Goal: Task Accomplishment & Management: Use online tool/utility

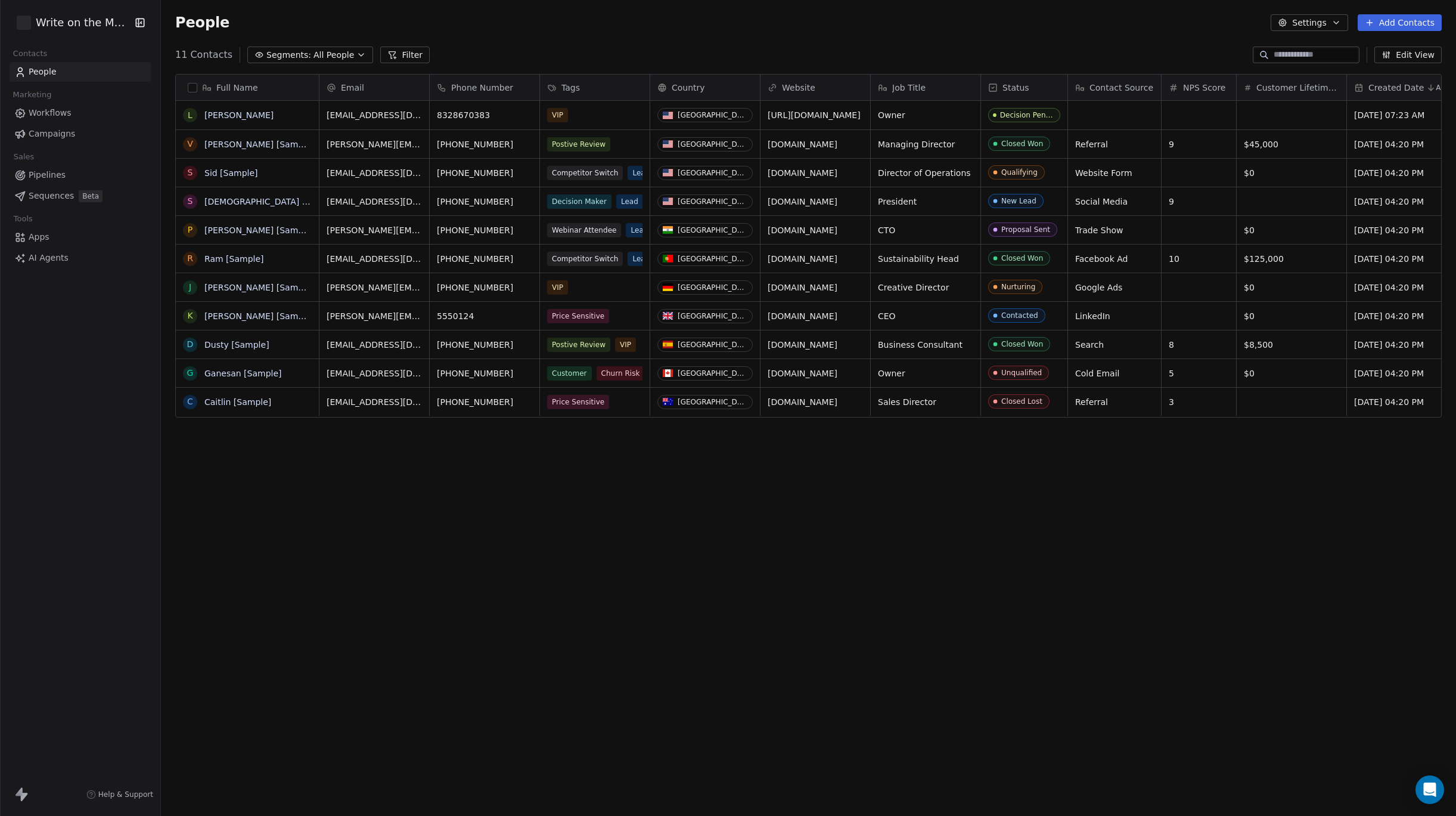
scroll to position [718, 1295]
click at [43, 194] on span "Sequences" at bounding box center [51, 196] width 46 height 13
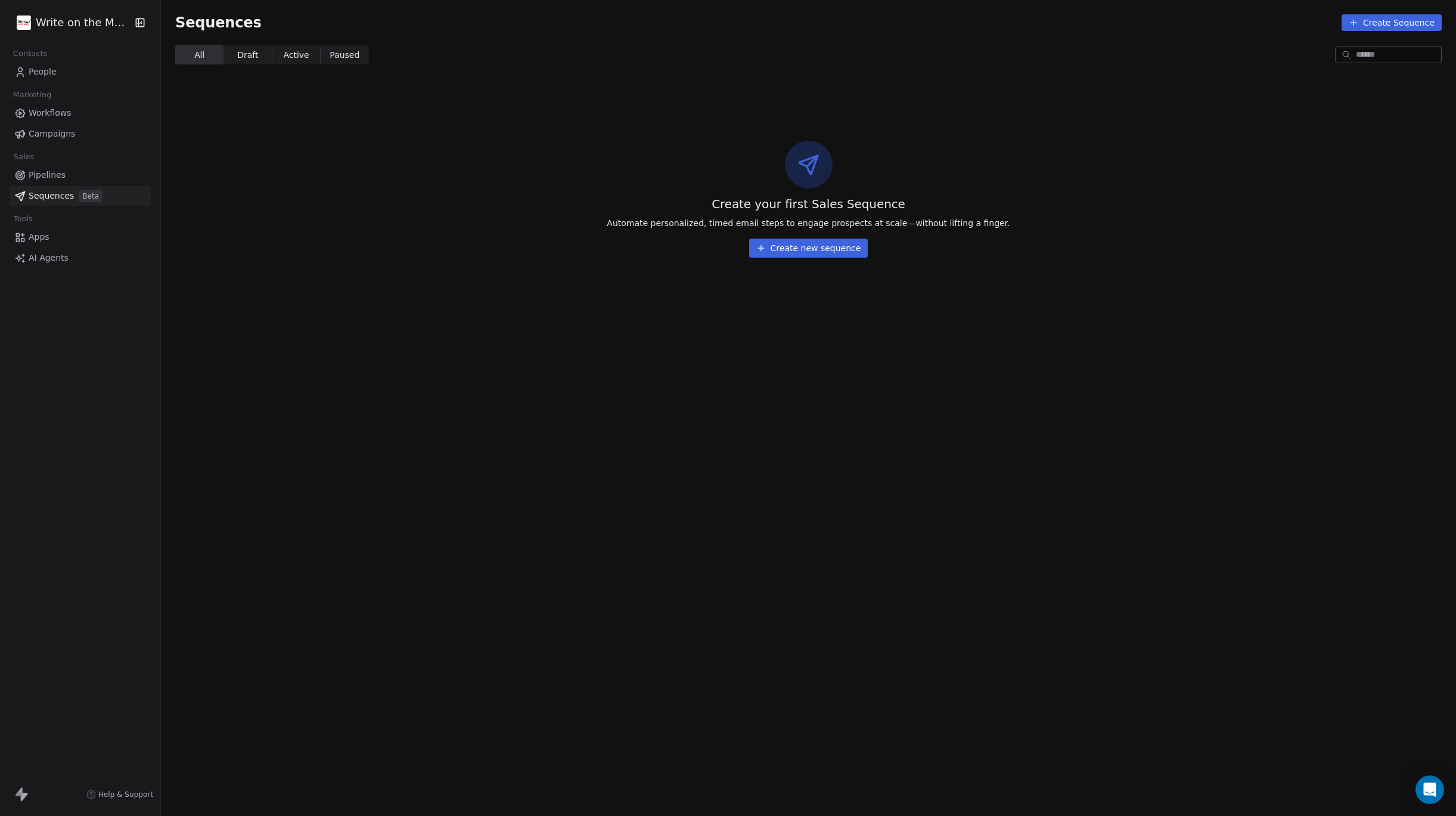
click at [49, 175] on span "Pipelines" at bounding box center [46, 175] width 37 height 13
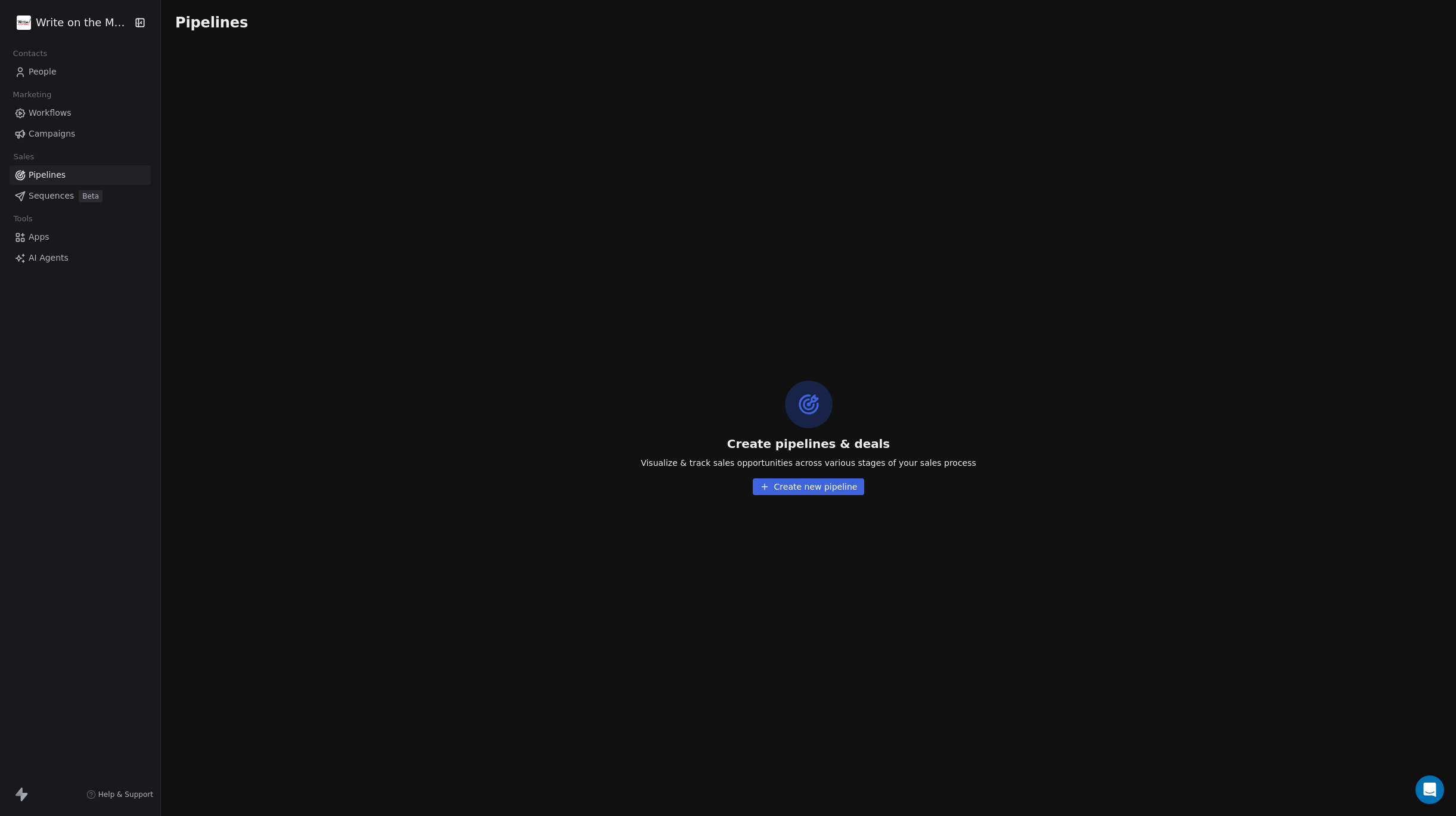
click at [52, 199] on span "Sequences" at bounding box center [51, 196] width 46 height 13
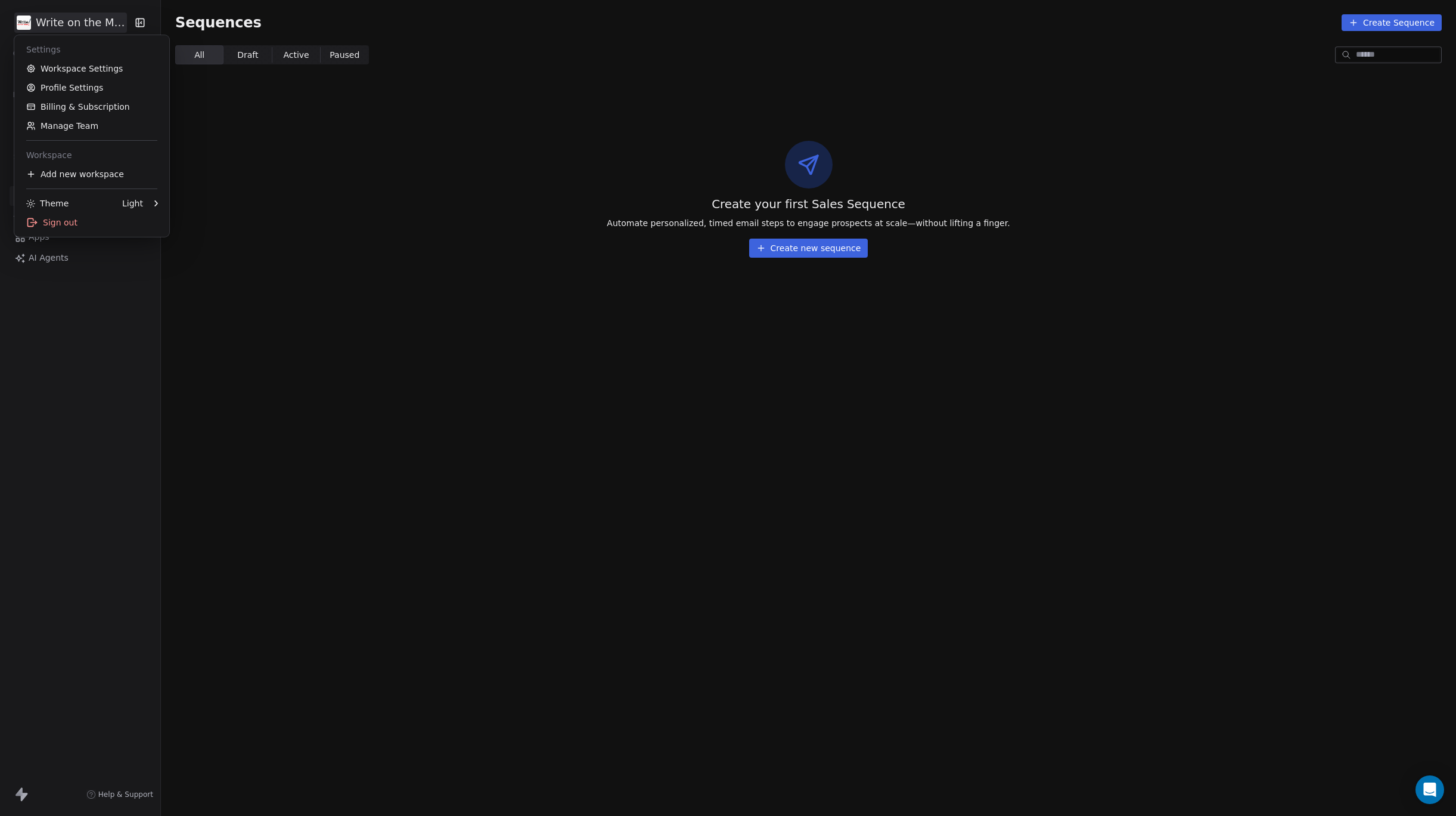
click at [128, 23] on html "Write on the Mark Contacts People Marketing Workflows Campaigns Sales Pipelines…" at bounding box center [728, 408] width 1456 height 816
click at [234, 174] on div "Create your first Sales Sequence Automate personalized, timed email steps to en…" at bounding box center [808, 199] width 1295 height 193
click at [817, 252] on button "Create new sequence" at bounding box center [808, 248] width 119 height 19
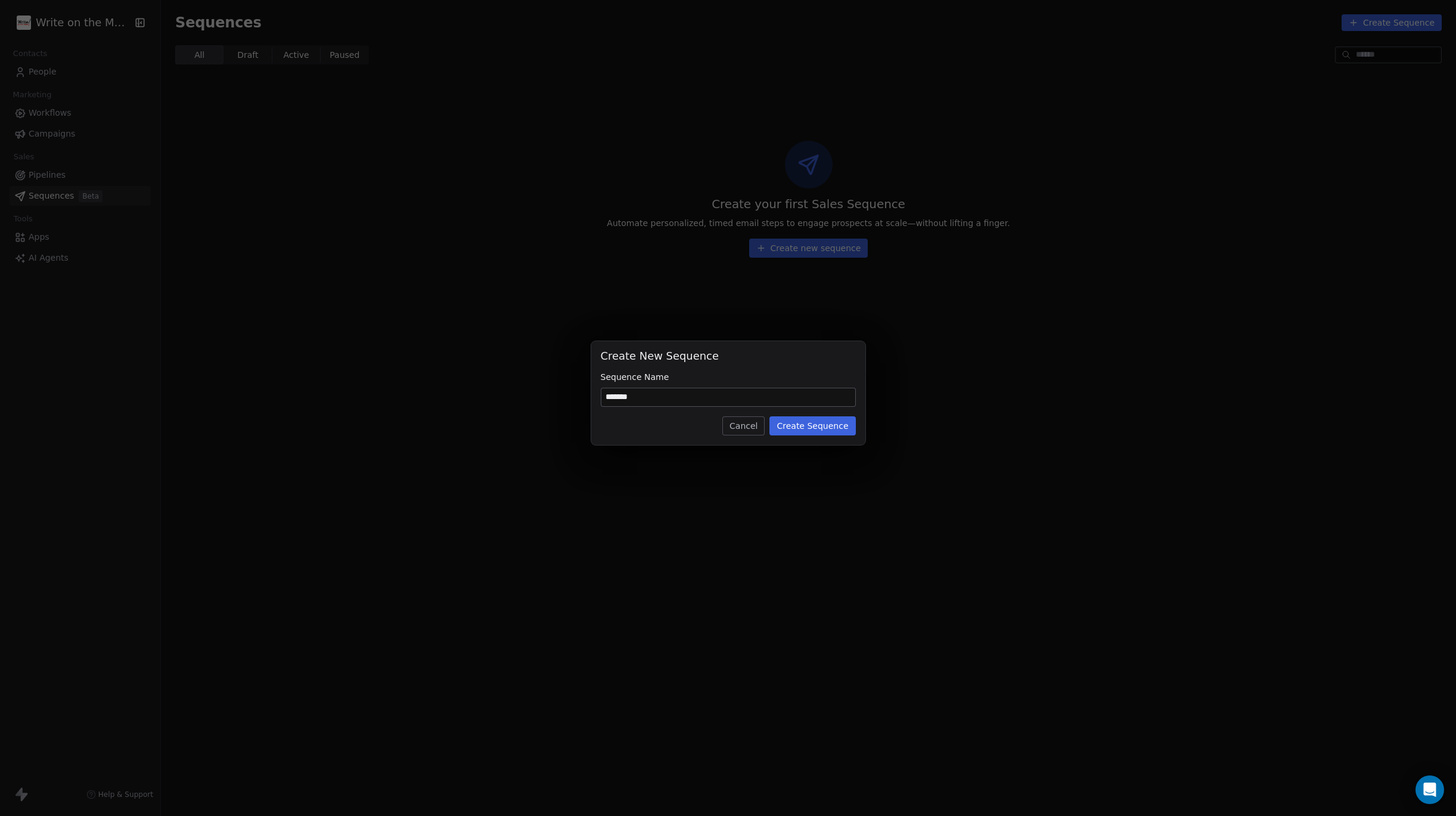
type input "*******"
click at [820, 425] on button "Create Sequence" at bounding box center [812, 425] width 86 height 19
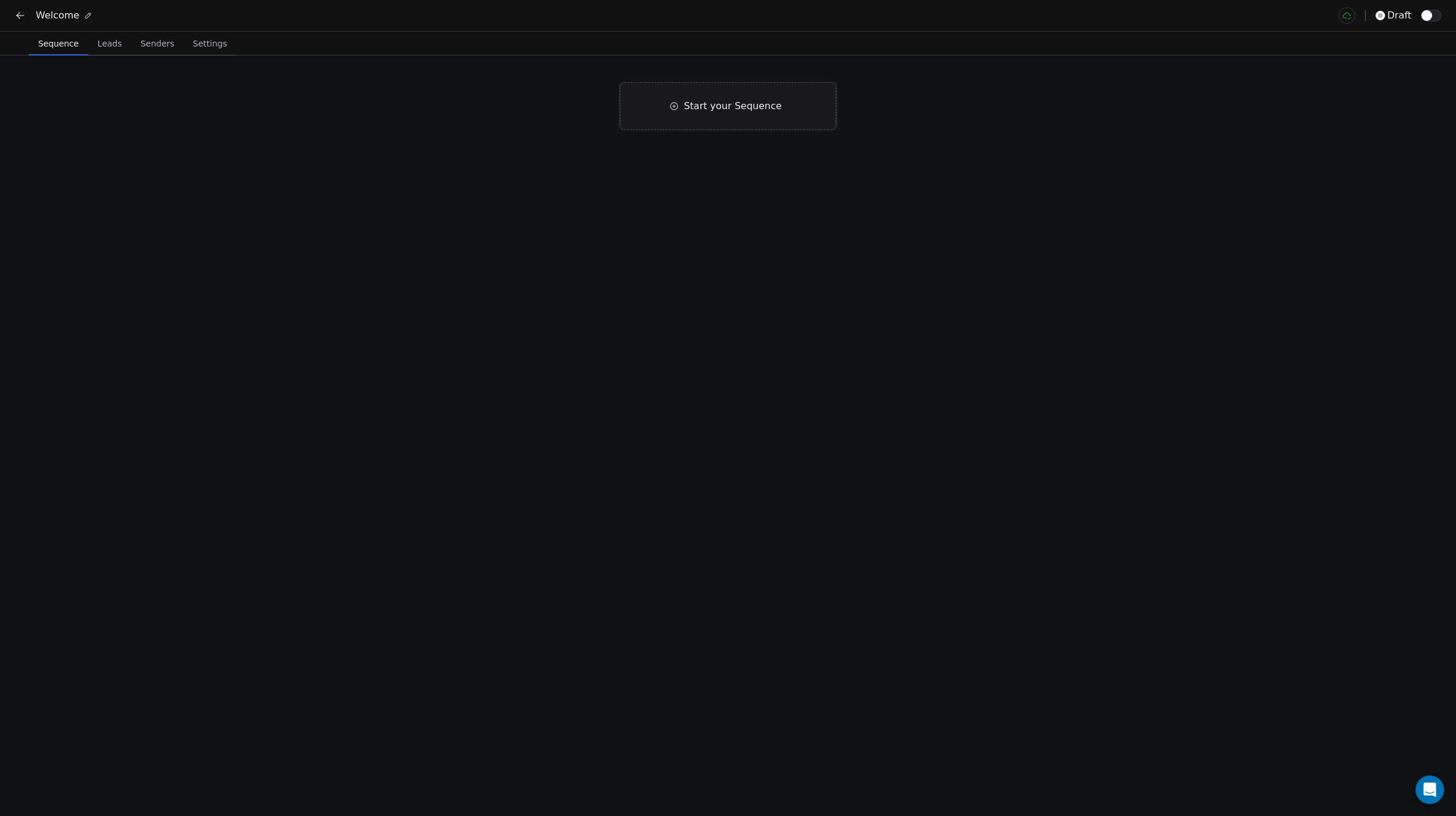
click at [721, 106] on span "Start your Sequence" at bounding box center [732, 106] width 97 height 14
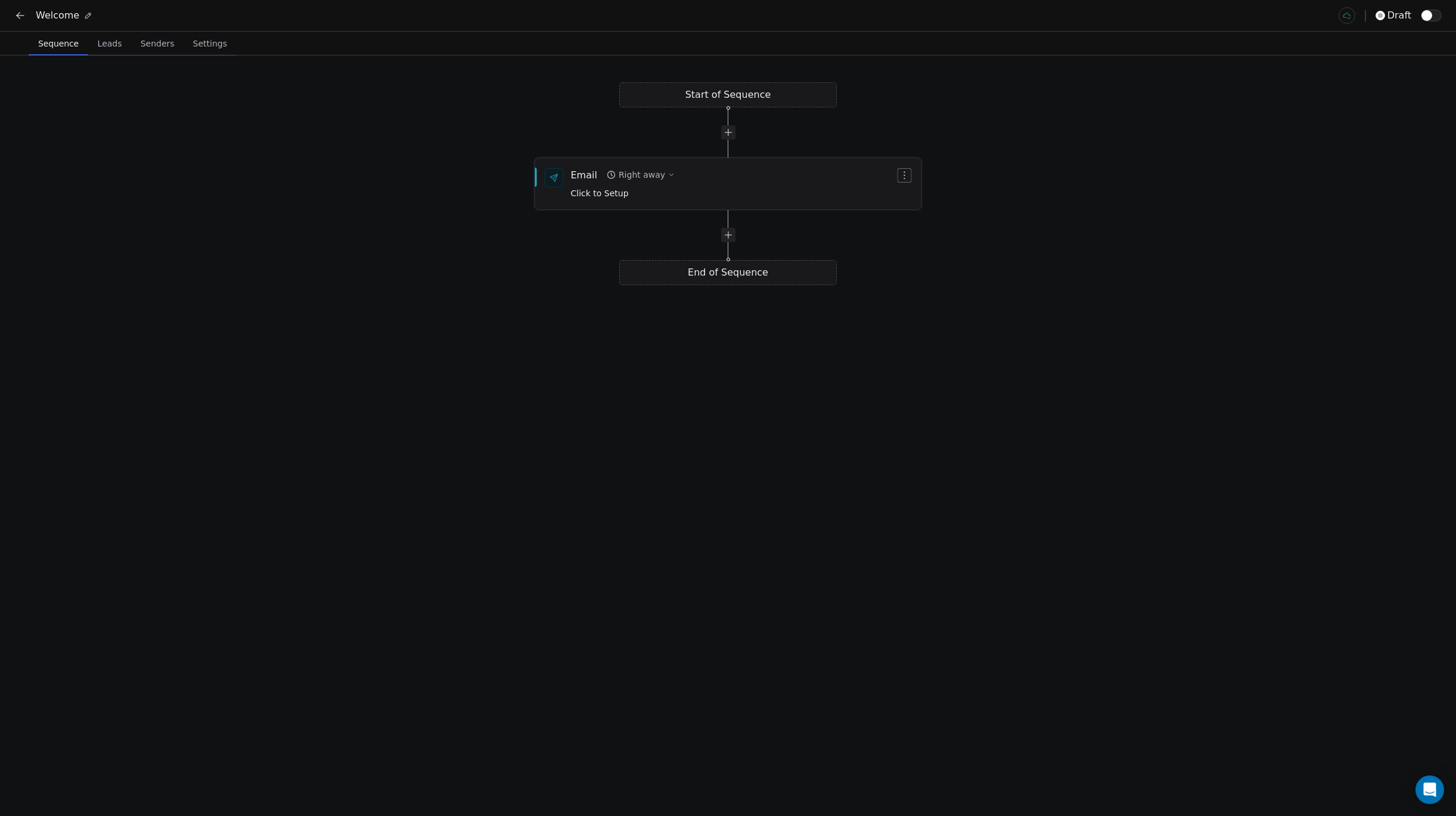
click at [608, 191] on span "Click to Setup" at bounding box center [599, 193] width 58 height 10
click at [583, 193] on span "Click to Setup" at bounding box center [599, 192] width 58 height 10
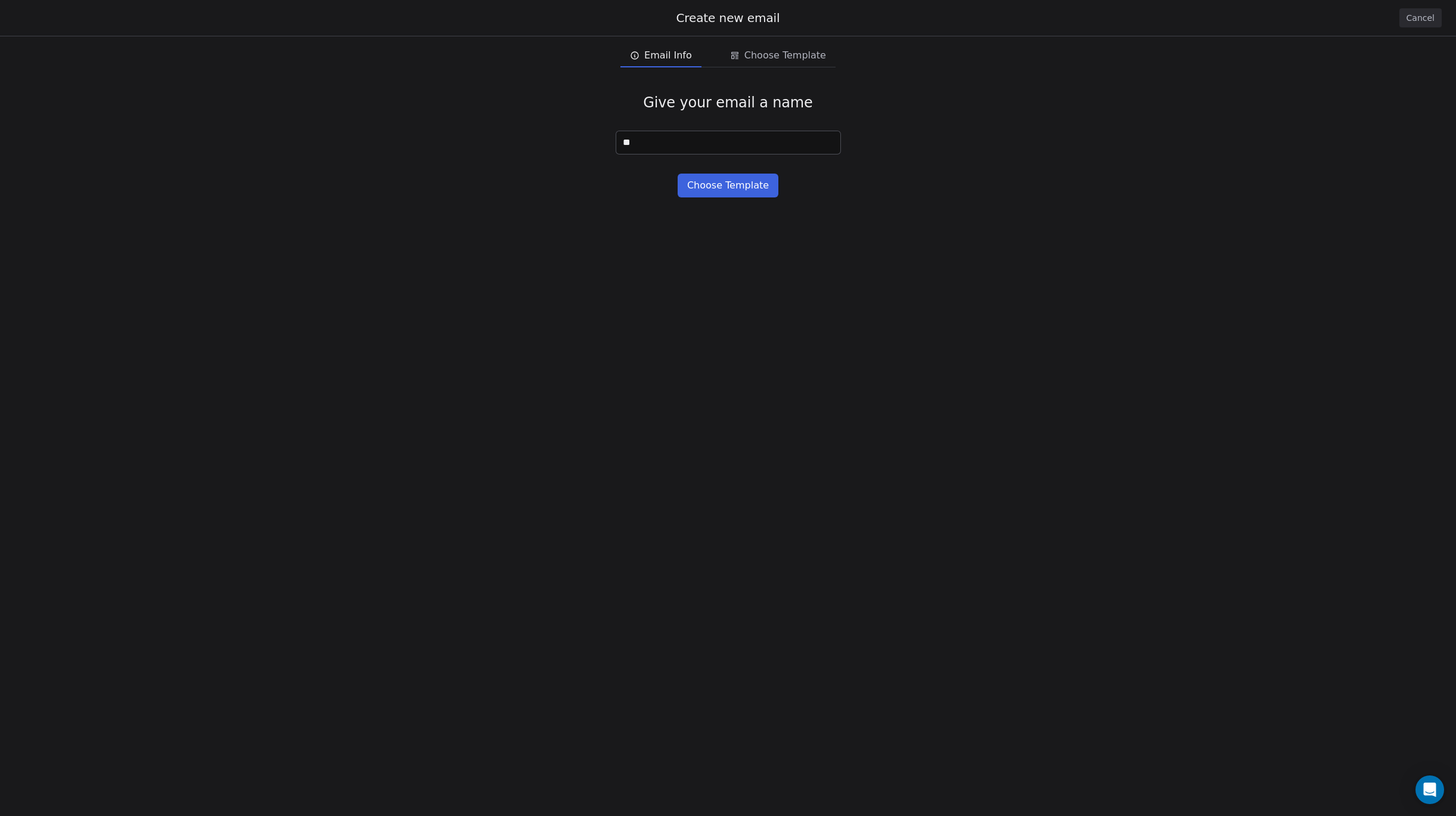
type input "*"
type input "**********"
click at [744, 184] on button "Choose Template" at bounding box center [728, 185] width 101 height 24
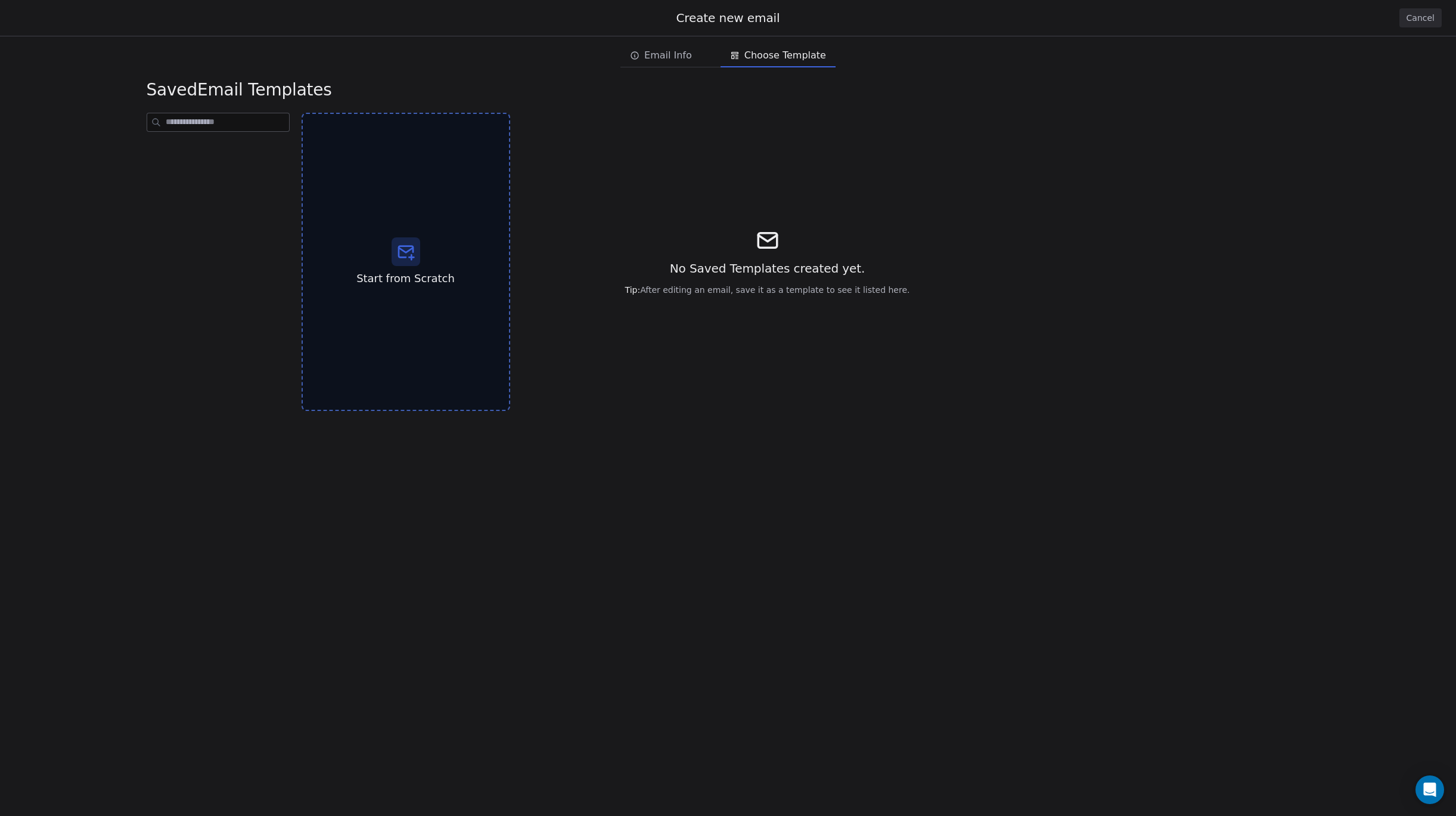
click at [759, 61] on span "Choose Template" at bounding box center [784, 55] width 81 height 14
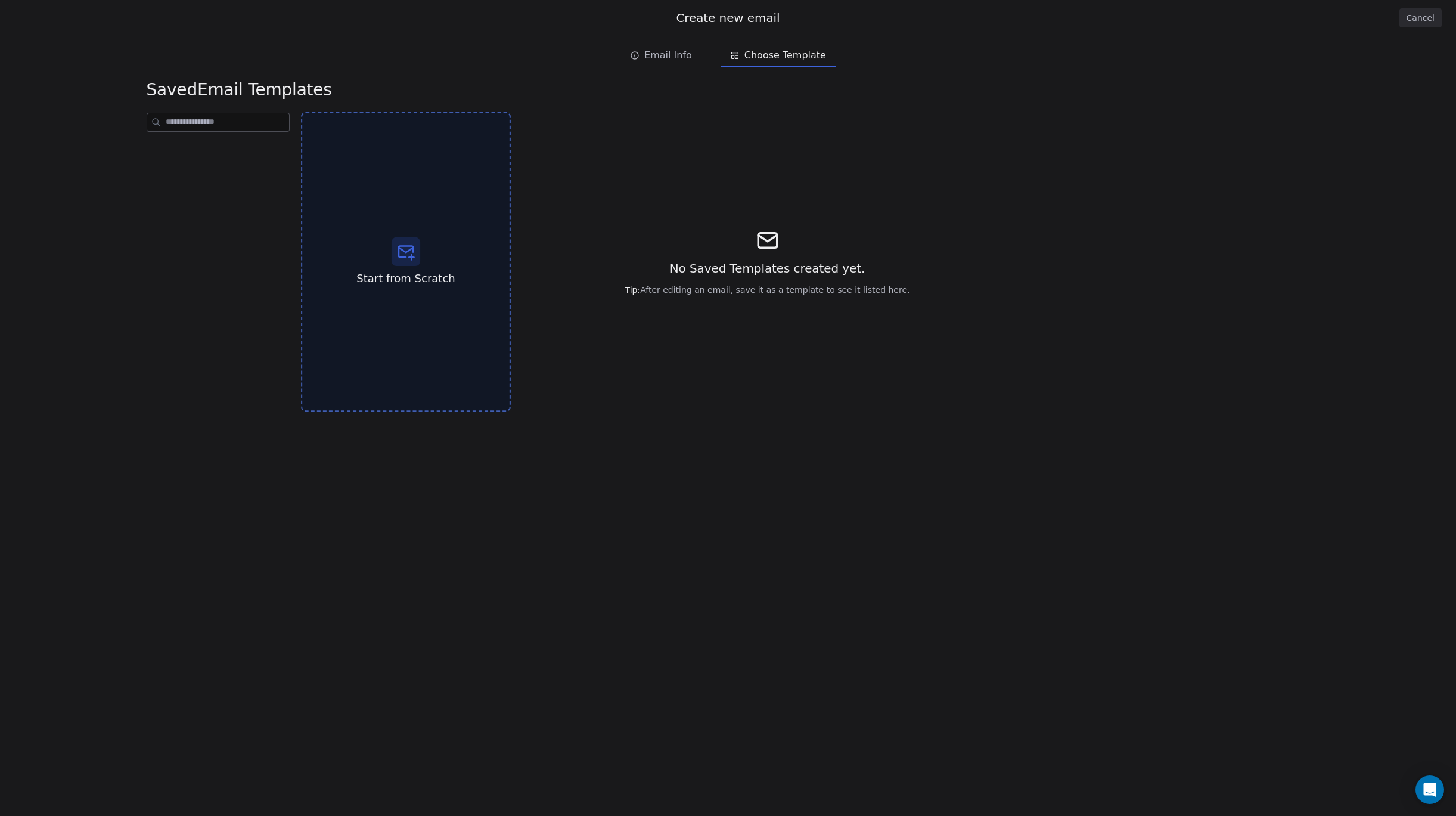
click at [415, 252] on div at bounding box center [406, 252] width 29 height 29
